Goal: Task Accomplishment & Management: Use online tool/utility

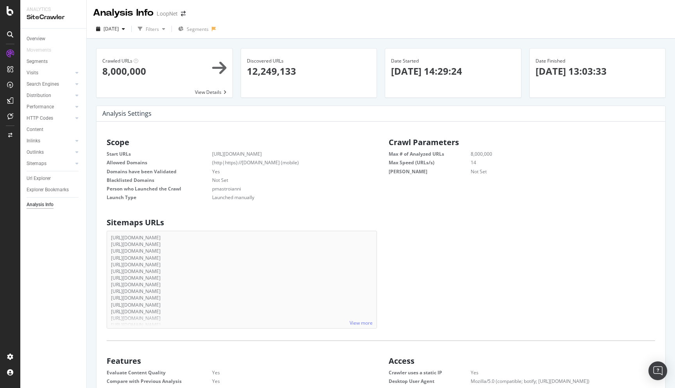
click at [184, 18] on div "Analysis Info LoopNet" at bounding box center [143, 12] width 100 height 13
click at [184, 13] on icon "arrow-right-arrow-left" at bounding box center [183, 13] width 5 height 5
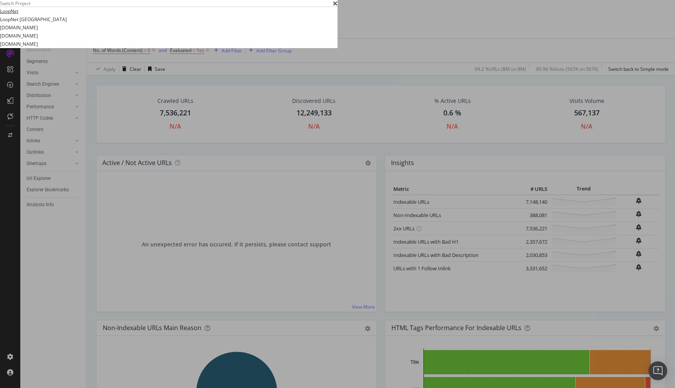
click at [18, 15] on link "LoopNet" at bounding box center [9, 11] width 18 height 8
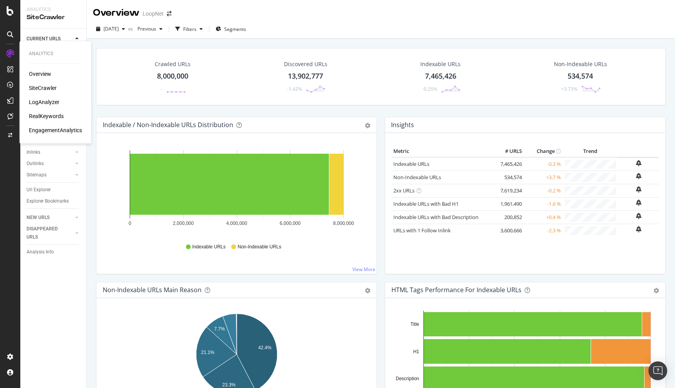
click at [43, 101] on div "LogAnalyzer" at bounding box center [44, 102] width 30 height 8
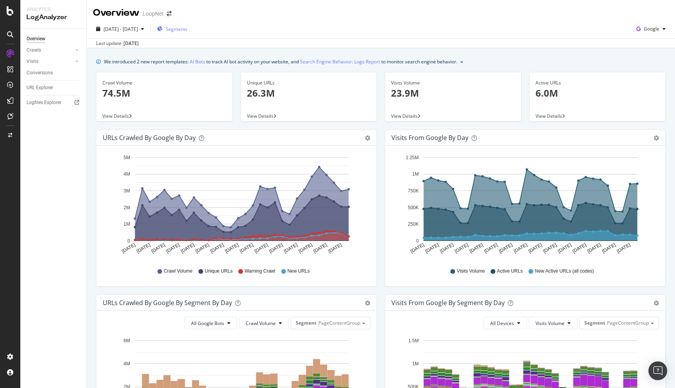
click at [188, 27] on span "Segments" at bounding box center [177, 29] width 22 height 7
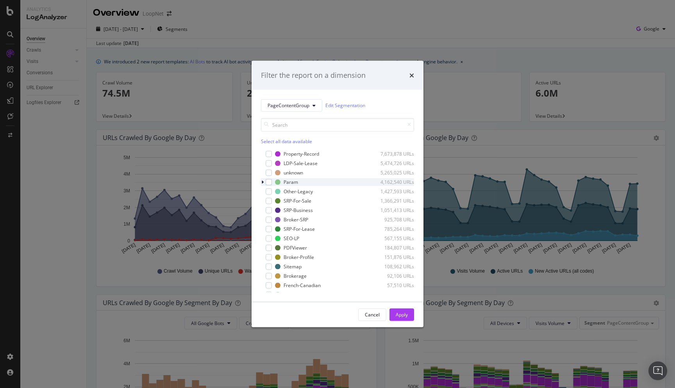
click at [262, 180] on icon "modal" at bounding box center [262, 181] width 2 height 5
click at [276, 199] on div "modal" at bounding box center [273, 200] width 6 height 6
click at [402, 319] on div "Apply" at bounding box center [402, 314] width 12 height 12
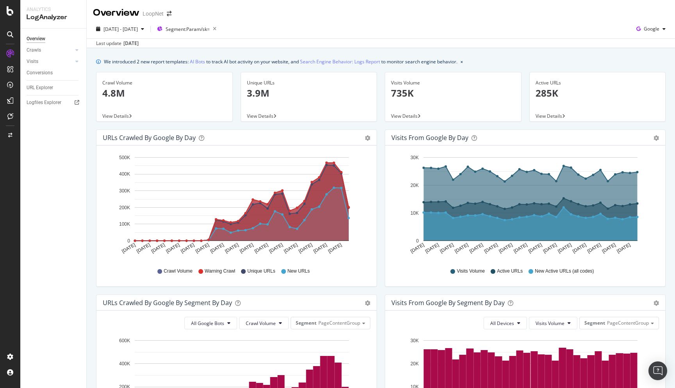
click at [43, 162] on div "Overview Crawls Daily Distribution Segments Distribution HTTP Codes Resources V…" at bounding box center [53, 208] width 66 height 359
